Goal: Find specific page/section: Locate a particular part of the current website

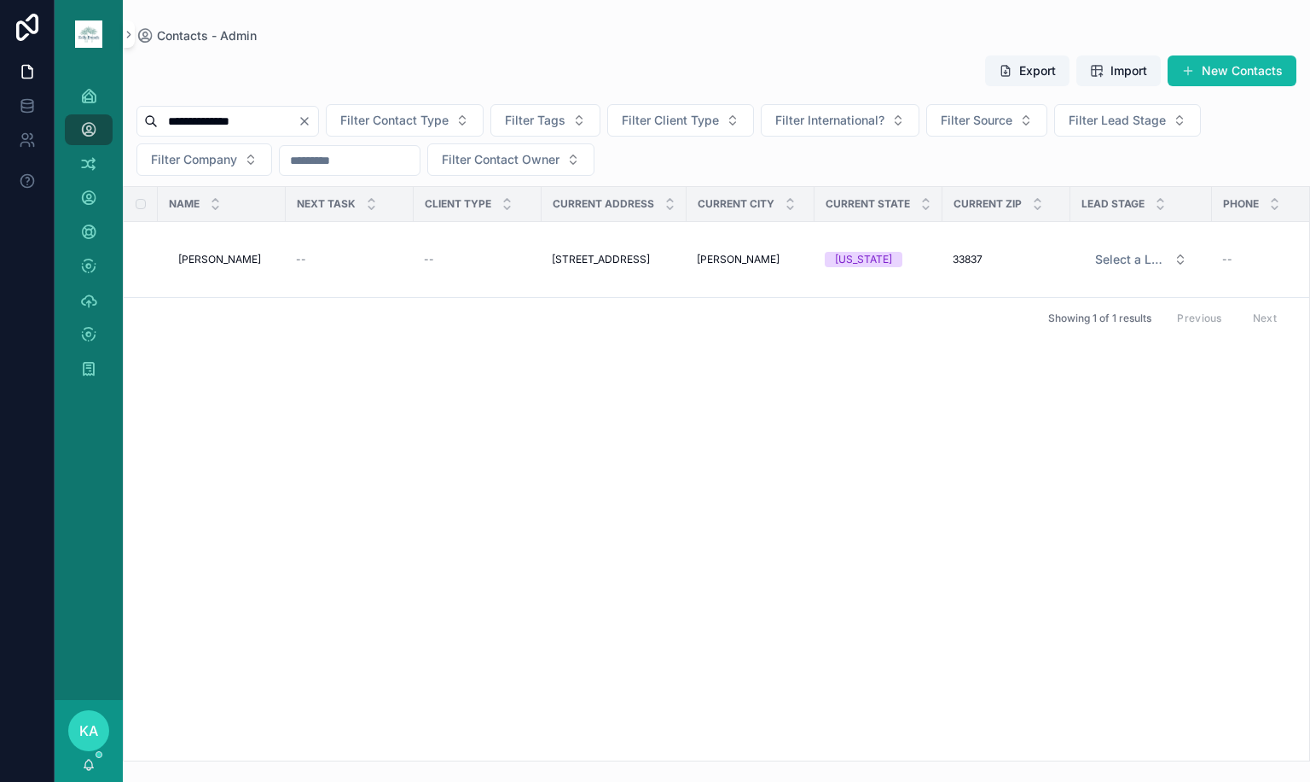
drag, startPoint x: 245, startPoint y: 113, endPoint x: -167, endPoint y: 109, distance: 412.1
click at [0, 109] on html "**********" at bounding box center [655, 391] width 1310 height 782
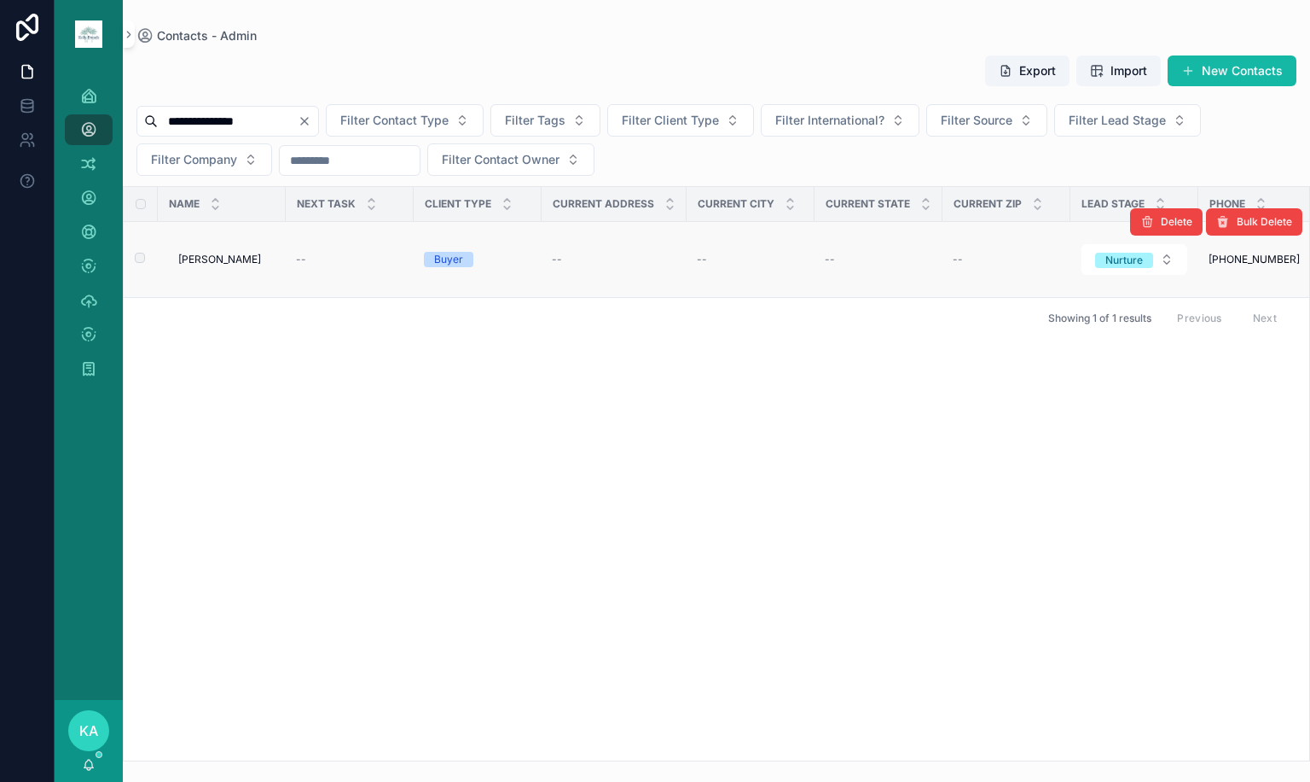
type input "**********"
click at [209, 264] on span "[PERSON_NAME]" at bounding box center [219, 260] width 83 height 14
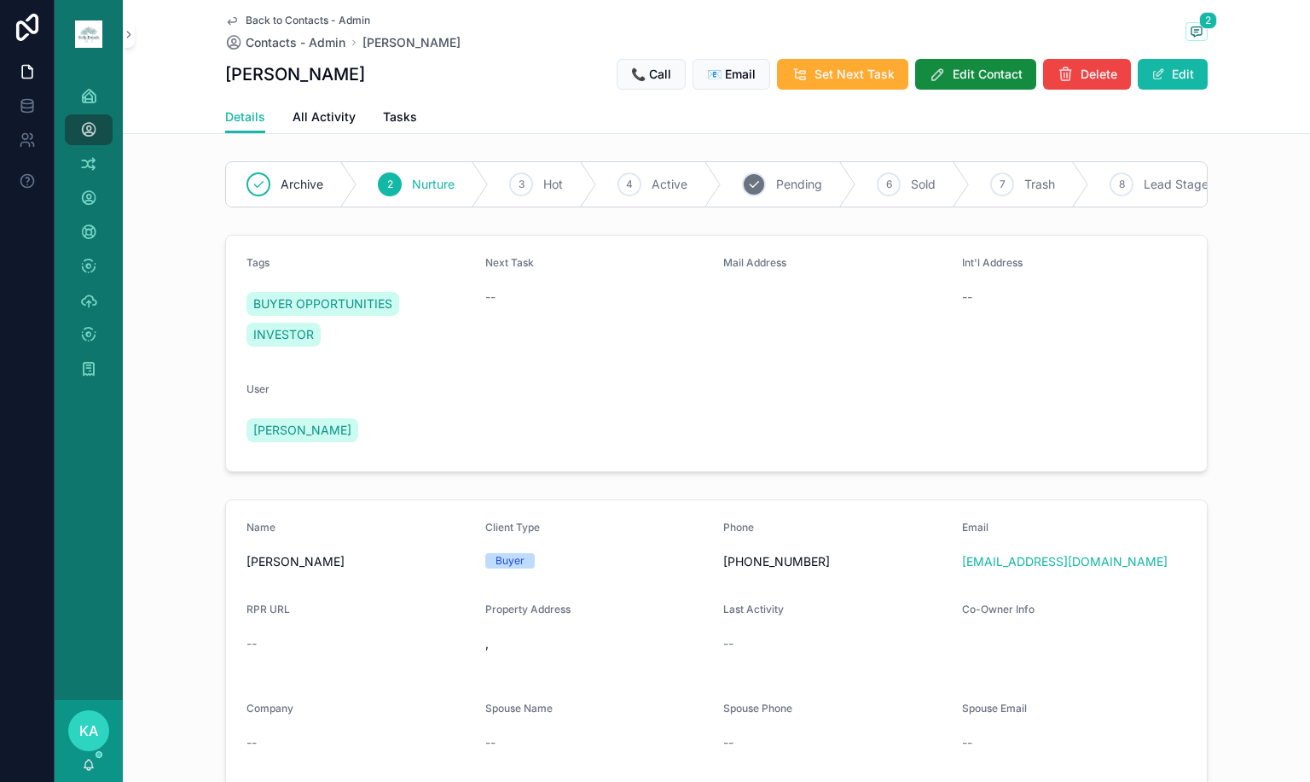
click at [776, 187] on span "Pending" at bounding box center [799, 184] width 46 height 17
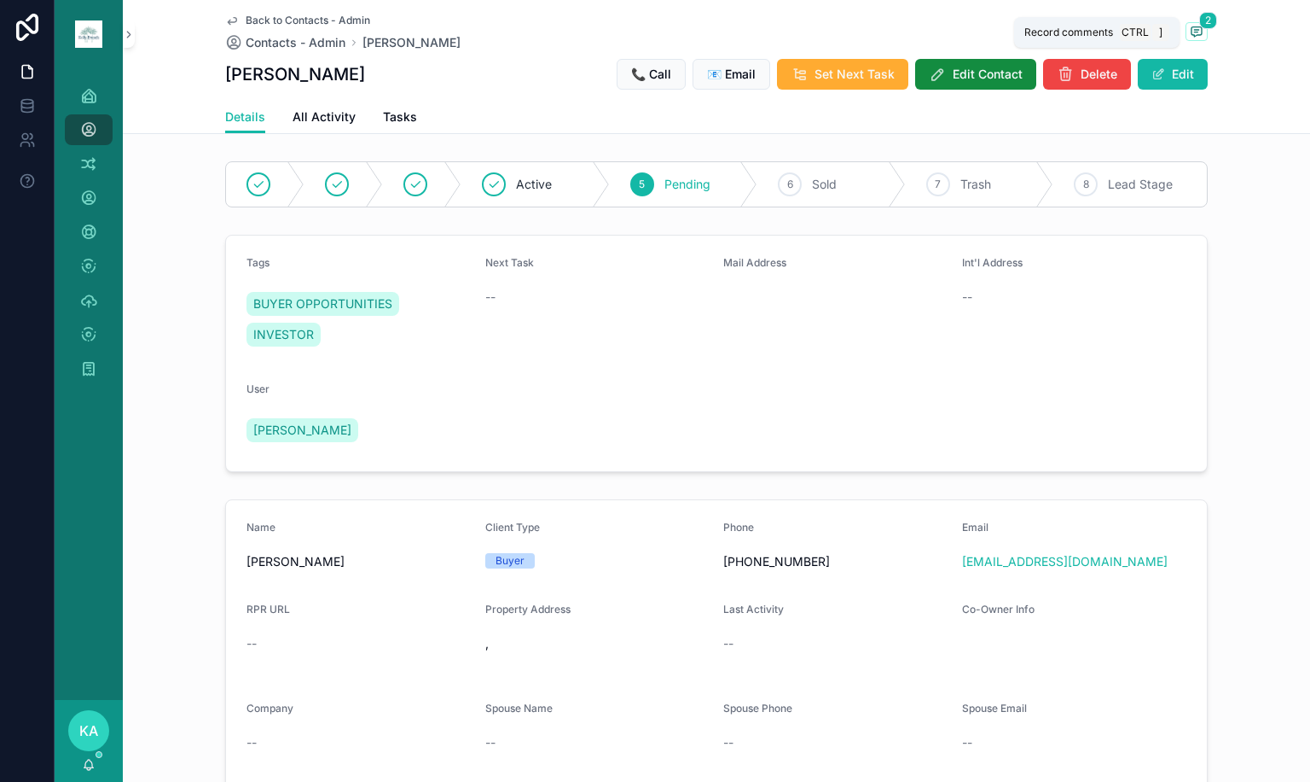
click at [1191, 37] on icon "scrollable content" at bounding box center [1197, 32] width 14 height 14
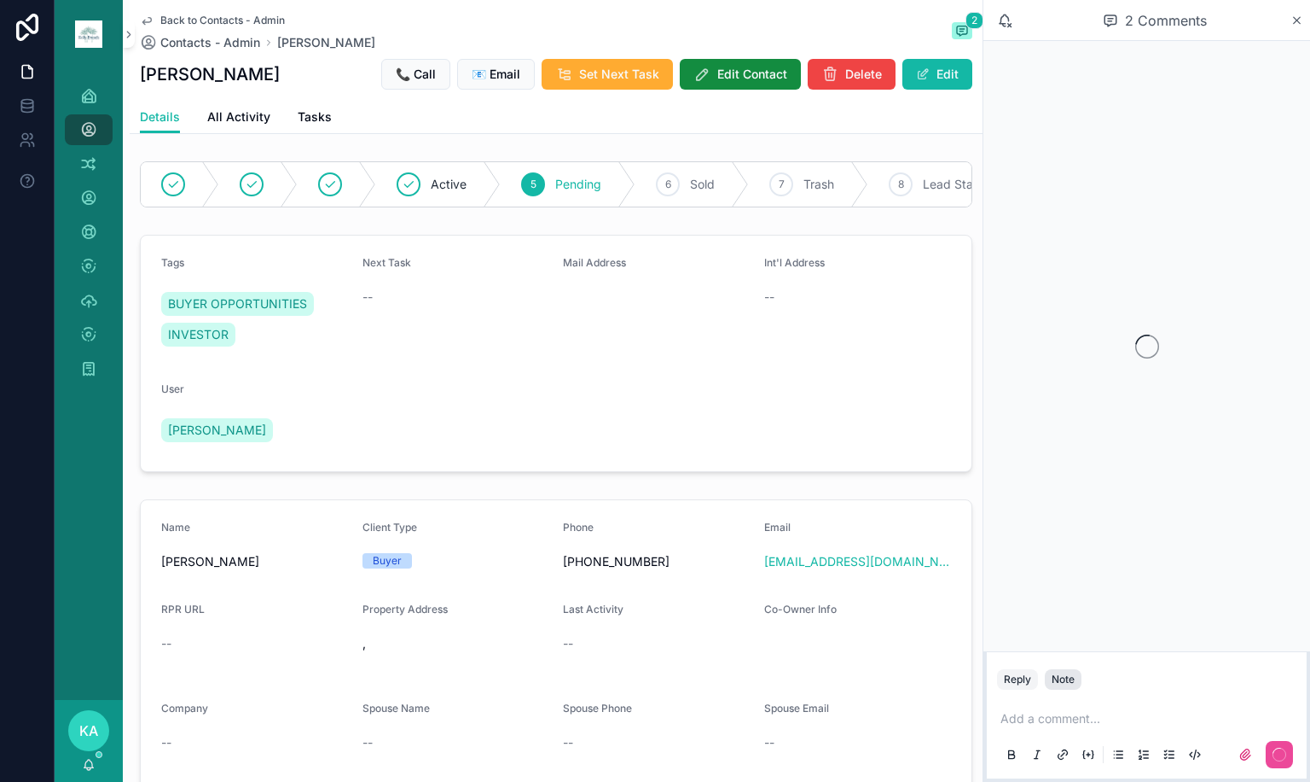
click at [1069, 738] on div "scrollable content" at bounding box center [1146, 754] width 299 height 34
click at [1076, 679] on button "Note" at bounding box center [1063, 679] width 37 height 20
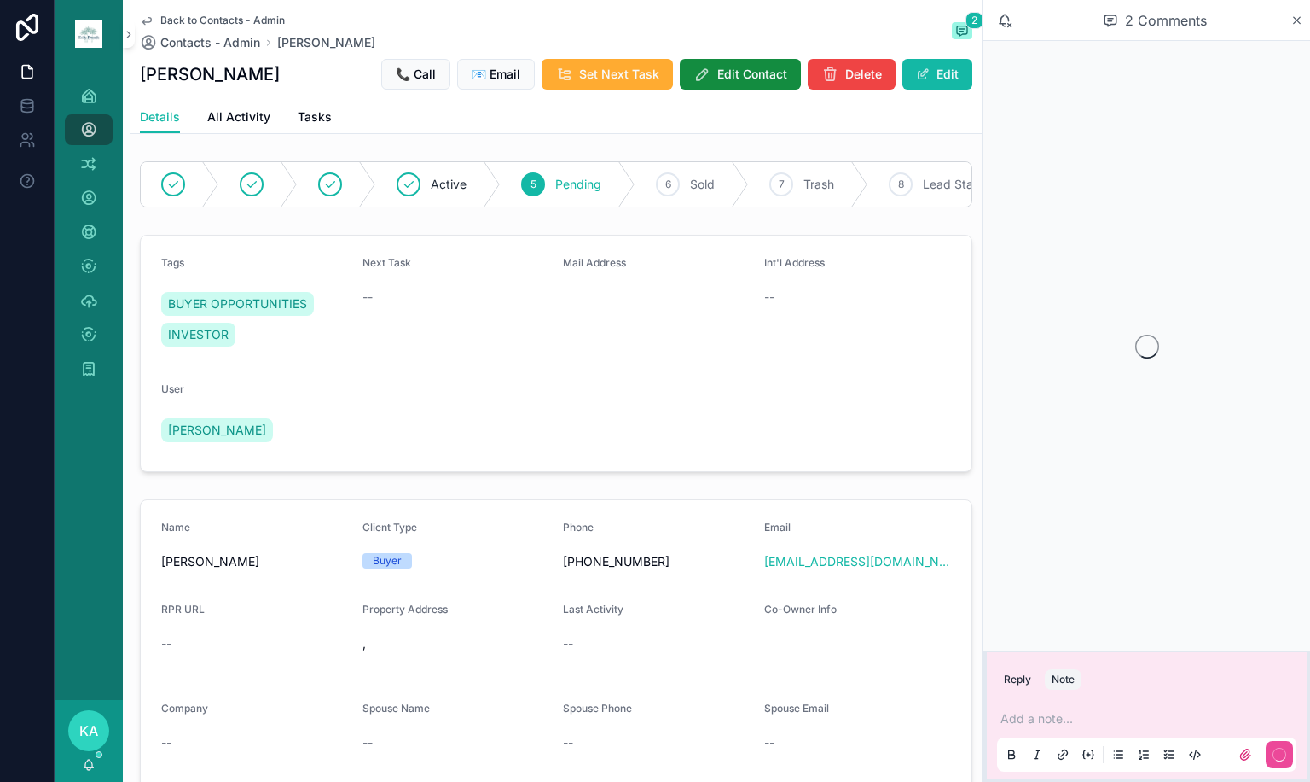
click at [1078, 713] on p "scrollable content" at bounding box center [1150, 718] width 299 height 17
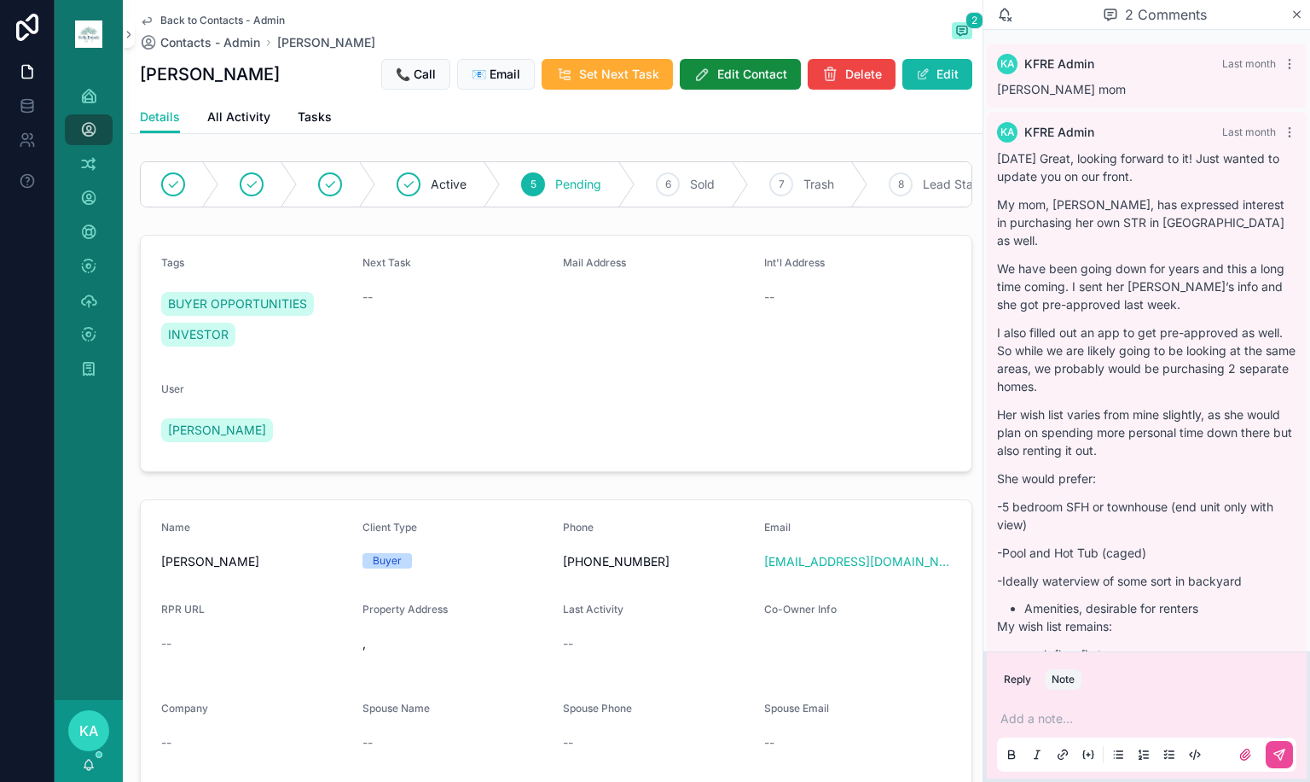
scroll to position [343, 0]
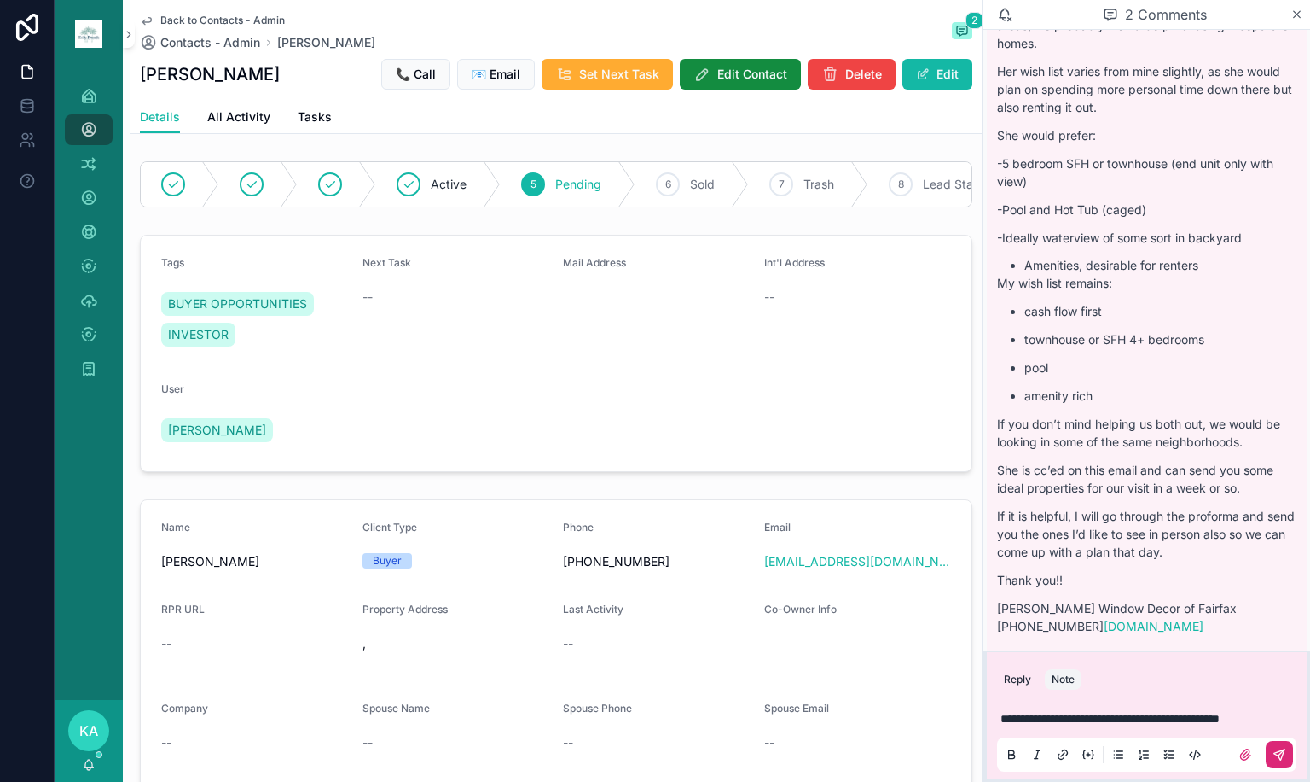
click at [1270, 745] on button "scrollable content" at bounding box center [1279, 754] width 27 height 27
